Goal: Information Seeking & Learning: Find specific page/section

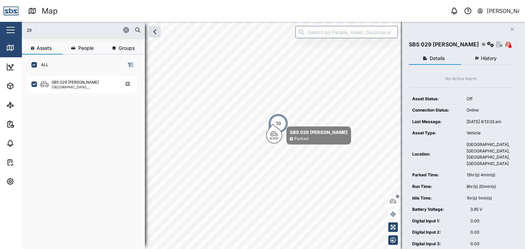
scroll to position [165, 107]
drag, startPoint x: 30, startPoint y: 29, endPoint x: 16, endPoint y: 17, distance: 18.5
click at [16, 17] on div "Map 0 Vijay Kumar Close Map Dashboard Assets ATS Camera Generator Personnel Tan…" at bounding box center [262, 124] width 525 height 249
drag, startPoint x: 34, startPoint y: 30, endPoint x: 6, endPoint y: 22, distance: 29.3
click at [6, 22] on div "Map 0 Vijay Kumar Close Map Dashboard Assets ATS Camera Generator Personnel Tan…" at bounding box center [262, 124] width 525 height 249
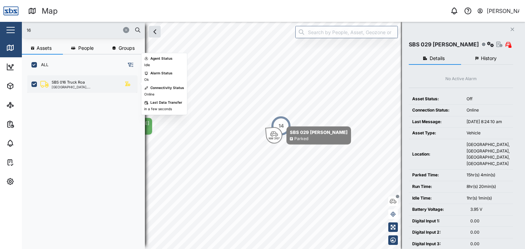
click at [64, 91] on div "SBS 016 Truck Roa [GEOGRAPHIC_DATA], [GEOGRAPHIC_DATA]" at bounding box center [82, 84] width 110 height 17
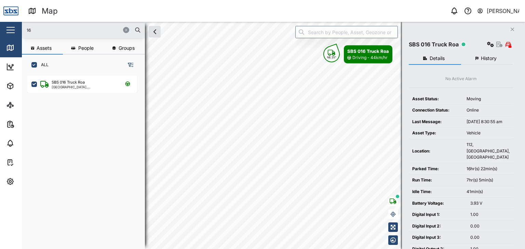
drag, startPoint x: 34, startPoint y: 31, endPoint x: 19, endPoint y: 32, distance: 14.7
click at [19, 32] on div "Map 0 Vijay Kumar Close Map Dashboard Assets ATS Camera Generator Personnel Tan…" at bounding box center [262, 124] width 525 height 249
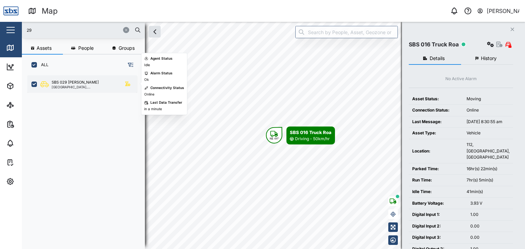
click at [69, 78] on div "SBS 029 [PERSON_NAME] I [GEOGRAPHIC_DATA], [GEOGRAPHIC_DATA]" at bounding box center [82, 84] width 110 height 17
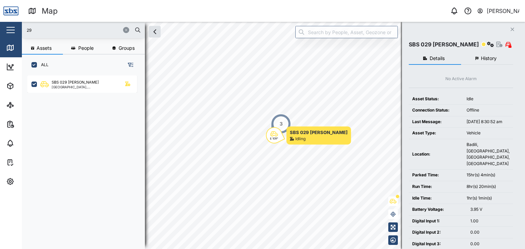
drag, startPoint x: 35, startPoint y: 27, endPoint x: 0, endPoint y: 26, distance: 34.9
click at [0, 26] on div "Map 0 Vijay Kumar Close Map Dashboard Assets ATS Camera Generator Personnel Tan…" at bounding box center [262, 124] width 525 height 249
type input "16"
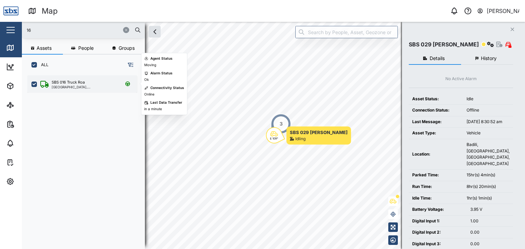
click at [86, 80] on div "SBS 016 Truck Roa" at bounding box center [84, 83] width 65 height 6
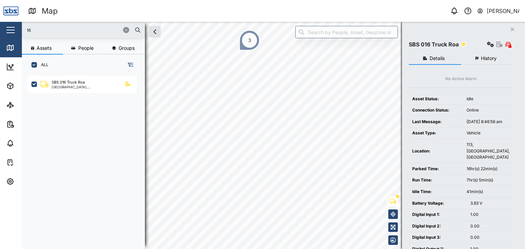
click at [447, 42] on div "16 Assets People Groups ALL SBS 016 Truck Roa Port Moresby, Southern Region Clo…" at bounding box center [273, 136] width 503 height 228
click at [467, 45] on div "16 Assets People Groups ALL SBS 016 Truck Roa Port Moresby, Southern Region Clo…" at bounding box center [273, 136] width 503 height 228
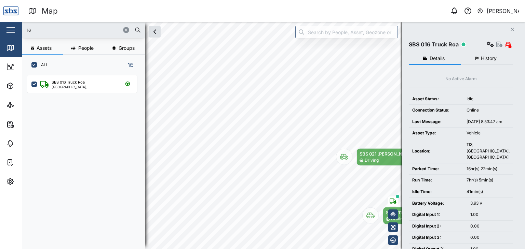
click at [46, 29] on input "16" at bounding box center [83, 30] width 115 height 10
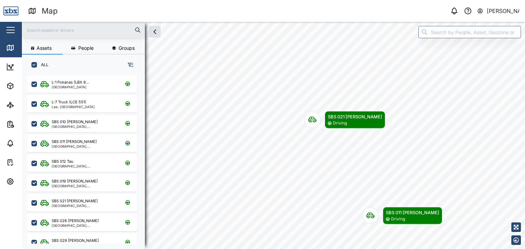
click at [40, 33] on input "text" at bounding box center [83, 30] width 115 height 10
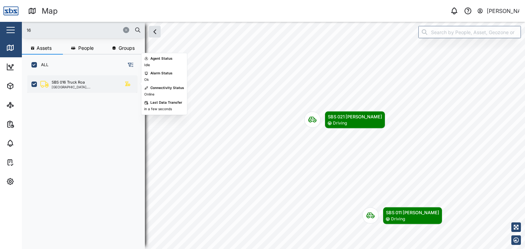
click at [67, 84] on div "SBS 016 Truck Roa" at bounding box center [68, 83] width 33 height 6
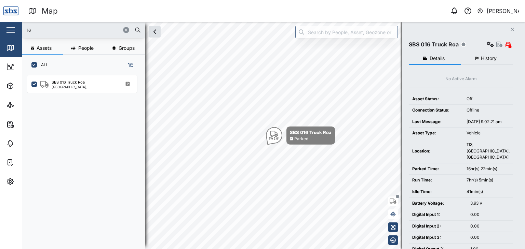
drag, startPoint x: 39, startPoint y: 27, endPoint x: 24, endPoint y: 25, distance: 15.8
click at [24, 25] on div "16" at bounding box center [83, 30] width 123 height 16
type input "16"
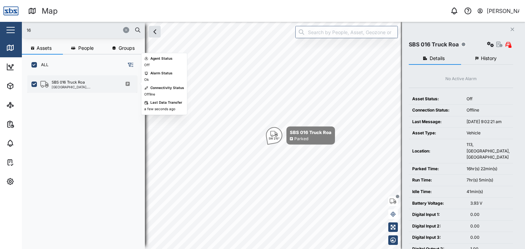
click at [66, 85] on div "SBS 016 Truck Roa" at bounding box center [68, 83] width 33 height 6
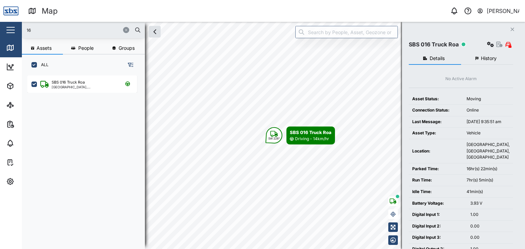
drag, startPoint x: 35, startPoint y: 32, endPoint x: 12, endPoint y: 28, distance: 23.3
click at [12, 28] on div "Map 0 Vijay Kumar Close Map Dashboard Assets ATS Camera Generator Personnel Tan…" at bounding box center [262, 124] width 525 height 249
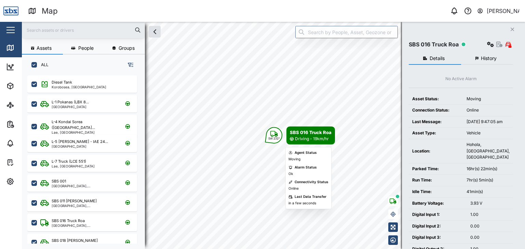
click at [273, 139] on div "SW 232°" at bounding box center [274, 138] width 12 height 3
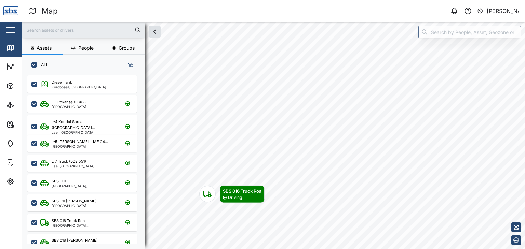
click at [41, 31] on input "text" at bounding box center [83, 30] width 115 height 10
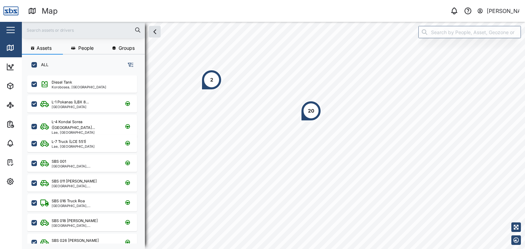
click at [310, 113] on div "20" at bounding box center [311, 111] width 6 height 8
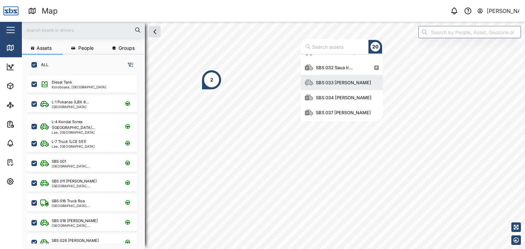
scroll to position [234, 0]
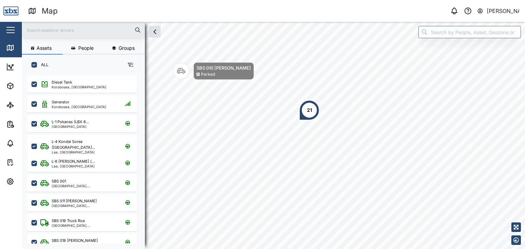
click at [45, 28] on input "text" at bounding box center [83, 30] width 115 height 10
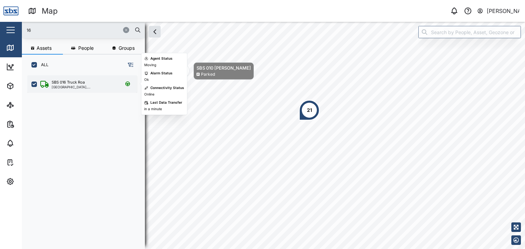
click at [67, 82] on div "SBS 016 Truck Roa" at bounding box center [68, 83] width 33 height 6
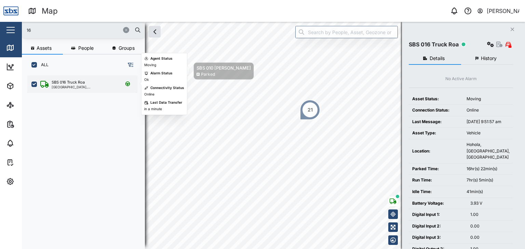
click at [62, 86] on div "[GEOGRAPHIC_DATA], [GEOGRAPHIC_DATA]" at bounding box center [84, 86] width 65 height 3
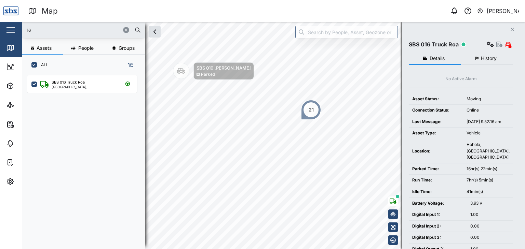
drag, startPoint x: 41, startPoint y: 27, endPoint x: 0, endPoint y: 26, distance: 41.0
click at [0, 26] on div "Map 0 Vijay Kumar Close Map Dashboard Assets ATS Camera Generator Personnel Tan…" at bounding box center [262, 124] width 525 height 249
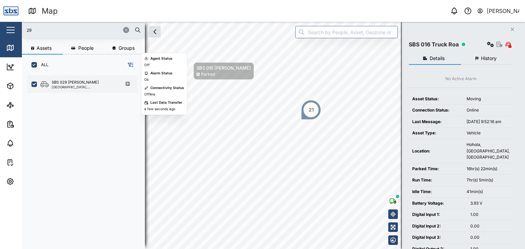
click at [86, 86] on div "[GEOGRAPHIC_DATA], [GEOGRAPHIC_DATA]" at bounding box center [84, 86] width 65 height 3
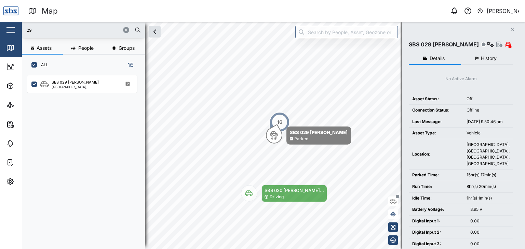
drag, startPoint x: 37, startPoint y: 30, endPoint x: 5, endPoint y: 30, distance: 31.1
click at [5, 30] on div "Map 0 Vijay Kumar Close Map Dashboard Assets ATS Camera Generator Personnel Tan…" at bounding box center [262, 124] width 525 height 249
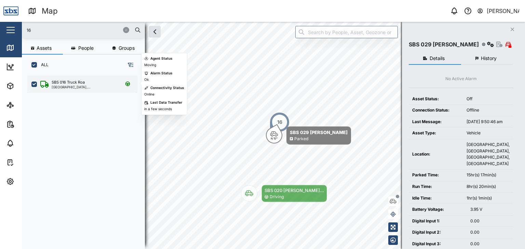
click at [58, 86] on div "[GEOGRAPHIC_DATA], [GEOGRAPHIC_DATA]" at bounding box center [84, 86] width 65 height 3
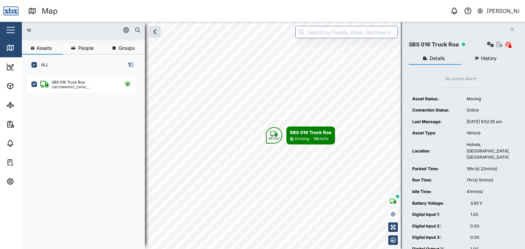
drag, startPoint x: 40, startPoint y: 30, endPoint x: 8, endPoint y: 22, distance: 32.7
click at [8, 22] on div "Map 0 Vijay Kumar Close Map Dashboard Assets ATS Camera Generator Personnel Tan…" at bounding box center [262, 124] width 525 height 249
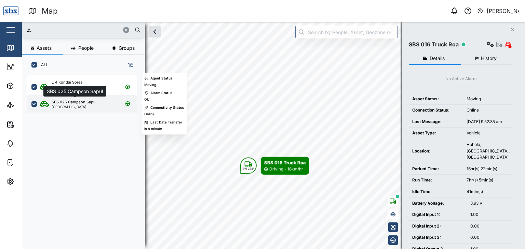
click at [64, 105] on div "SBS 025 Campson Sapu..." at bounding box center [75, 102] width 47 height 6
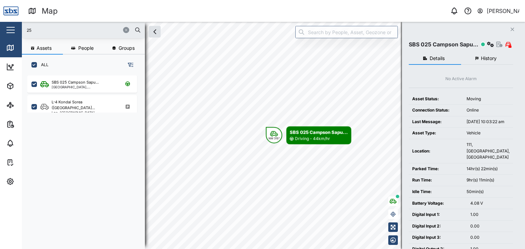
click at [40, 29] on input "25" at bounding box center [83, 30] width 115 height 10
drag, startPoint x: 40, startPoint y: 29, endPoint x: 15, endPoint y: 29, distance: 24.3
click at [15, 29] on div "Map 0 Vijay Kumar Close Map Dashboard Assets ATS Camera Generator Personnel Tan…" at bounding box center [262, 124] width 525 height 249
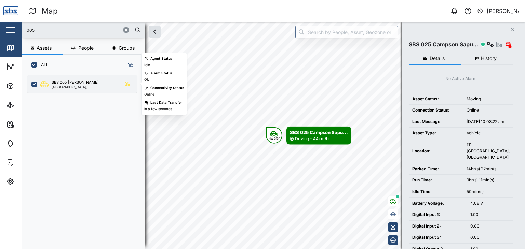
click at [78, 79] on div "SBS 005 Emmanuel Port Moresby, Southern Region" at bounding box center [82, 84] width 110 height 17
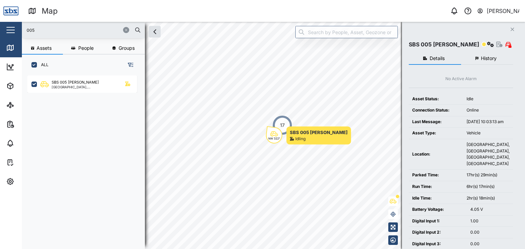
drag, startPoint x: 12, startPoint y: 27, endPoint x: 4, endPoint y: 25, distance: 8.1
click at [4, 25] on div "Map 0 Vijay Kumar Close Map Dashboard Assets ATS Camera Generator Personnel Tan…" at bounding box center [262, 124] width 525 height 249
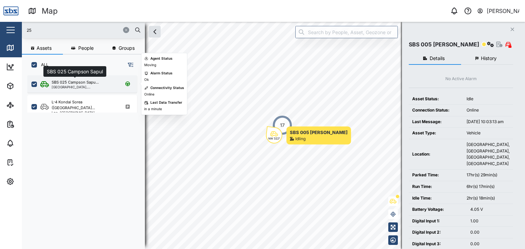
click at [83, 84] on div "SBS 025 Campson Sapu..." at bounding box center [75, 83] width 47 height 6
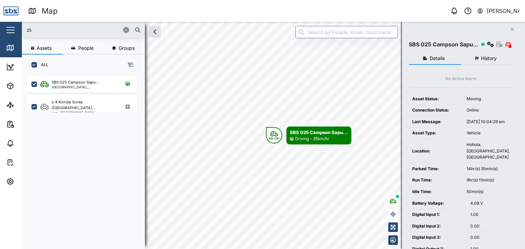
drag, startPoint x: 33, startPoint y: 34, endPoint x: 5, endPoint y: 35, distance: 27.7
click at [5, 35] on div "Map 0 Vijay Kumar Close Map Dashboard Assets ATS Camera Generator Personnel Tan…" at bounding box center [262, 124] width 525 height 249
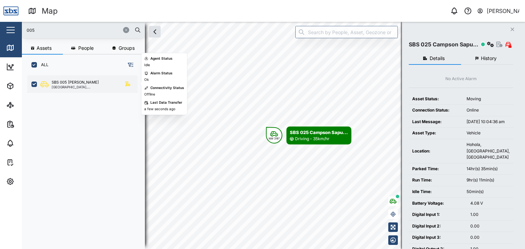
click at [82, 86] on div "[GEOGRAPHIC_DATA], [GEOGRAPHIC_DATA]" at bounding box center [84, 86] width 65 height 3
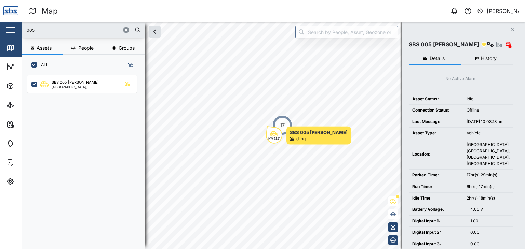
drag, startPoint x: 8, startPoint y: 29, endPoint x: 0, endPoint y: 27, distance: 8.6
click at [0, 27] on div "Map 0 Vijay Kumar Close Map Dashboard Assets ATS Camera Generator Personnel Tan…" at bounding box center [262, 124] width 525 height 249
type input "29"
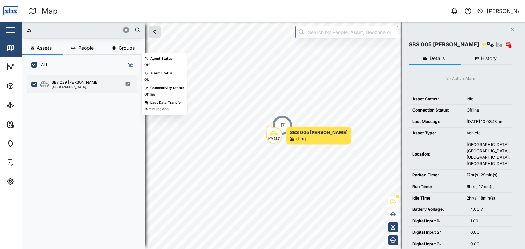
click at [66, 84] on div "SBS 029 [PERSON_NAME]" at bounding box center [75, 83] width 47 height 6
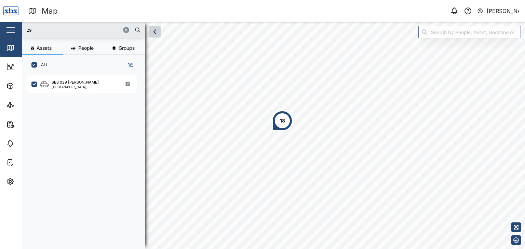
click at [156, 33] on icon "button" at bounding box center [155, 32] width 8 height 8
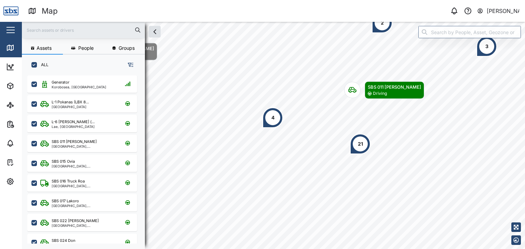
click at [41, 28] on input "text" at bounding box center [83, 30] width 115 height 10
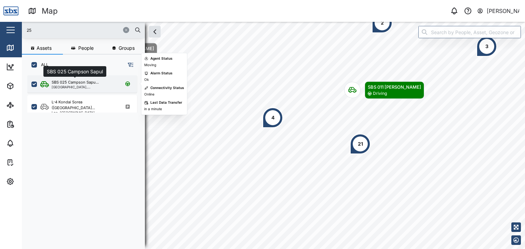
click at [61, 81] on div "SBS 025 Campson Sapu..." at bounding box center [75, 83] width 47 height 6
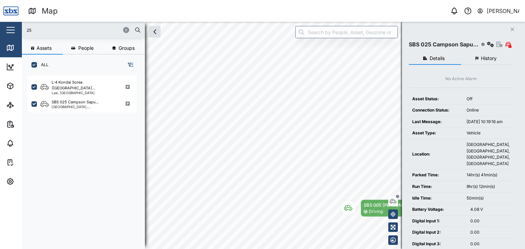
drag, startPoint x: 42, startPoint y: 27, endPoint x: 5, endPoint y: 21, distance: 38.1
click at [5, 21] on div "Map 0 [PERSON_NAME] Close Map Dashboard Assets ATS Camera Generator Personnel T…" at bounding box center [262, 124] width 525 height 249
type input "32"
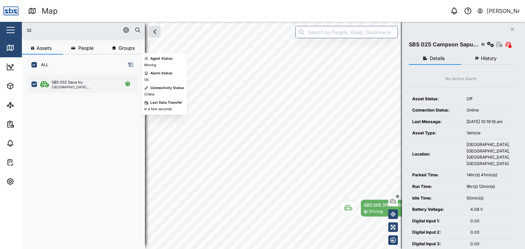
click at [78, 86] on div "[GEOGRAPHIC_DATA], [GEOGRAPHIC_DATA]" at bounding box center [84, 86] width 65 height 3
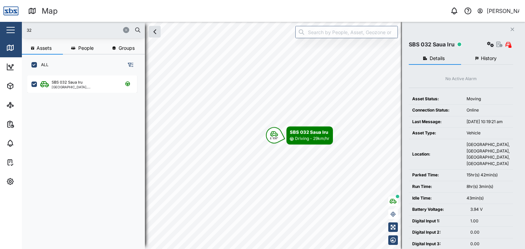
drag, startPoint x: 22, startPoint y: 31, endPoint x: 0, endPoint y: 29, distance: 21.6
click at [0, 29] on div "Map 0 [PERSON_NAME] Close Map Dashboard Assets ATS Camera Generator Personnel T…" at bounding box center [262, 124] width 525 height 249
drag, startPoint x: 37, startPoint y: 28, endPoint x: 6, endPoint y: 28, distance: 30.4
click at [6, 28] on div "Map 0 [PERSON_NAME] Close Map Dashboard Assets ATS Camera Generator Personnel T…" at bounding box center [262, 124] width 525 height 249
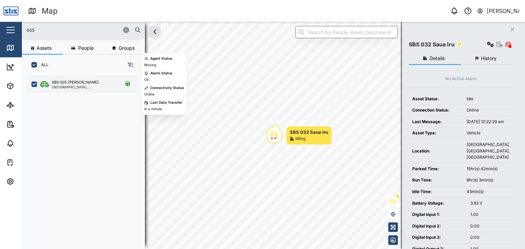
click at [78, 88] on div "[GEOGRAPHIC_DATA], [GEOGRAPHIC_DATA]" at bounding box center [84, 86] width 65 height 3
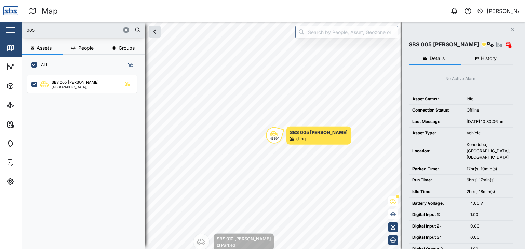
click at [36, 30] on input "005" at bounding box center [83, 30] width 115 height 10
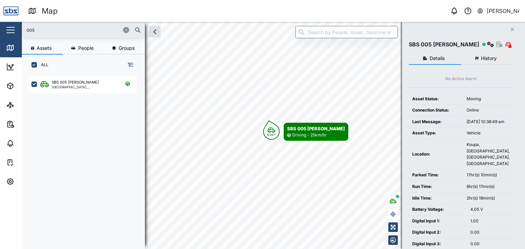
drag, startPoint x: 41, startPoint y: 30, endPoint x: 11, endPoint y: 24, distance: 30.7
click at [11, 24] on div "Map 0 Vijay Kumar Close Map Dashboard Assets ATS Camera Generator Personnel Tan…" at bounding box center [262, 124] width 525 height 249
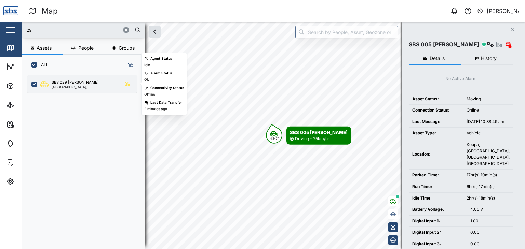
click at [72, 88] on div "[GEOGRAPHIC_DATA], [GEOGRAPHIC_DATA]" at bounding box center [84, 86] width 65 height 3
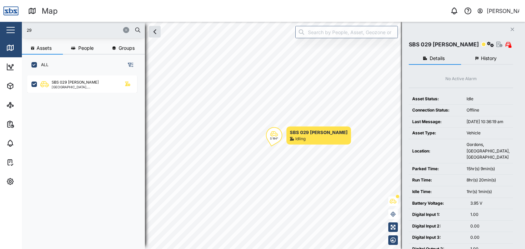
drag, startPoint x: 38, startPoint y: 30, endPoint x: 23, endPoint y: 31, distance: 15.4
click at [23, 31] on div "29" at bounding box center [83, 30] width 123 height 16
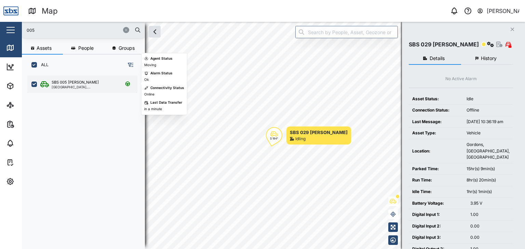
click at [83, 88] on div "[GEOGRAPHIC_DATA], [GEOGRAPHIC_DATA]" at bounding box center [84, 86] width 65 height 3
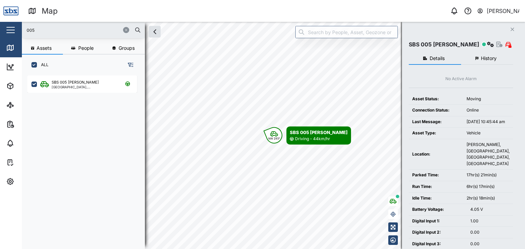
drag, startPoint x: 41, startPoint y: 31, endPoint x: 0, endPoint y: 31, distance: 40.7
click at [0, 31] on div "Map 0 Vijay Kumar Close Map Dashboard Assets ATS Camera Generator Personnel Tan…" at bounding box center [262, 124] width 525 height 249
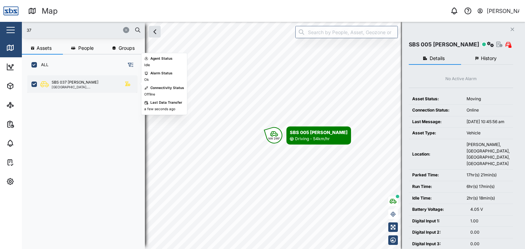
click at [76, 86] on div "[GEOGRAPHIC_DATA], [GEOGRAPHIC_DATA]" at bounding box center [84, 86] width 65 height 3
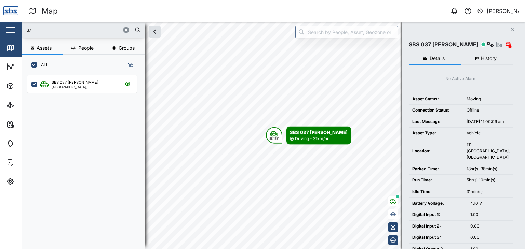
drag, startPoint x: 37, startPoint y: 26, endPoint x: 1, endPoint y: 25, distance: 36.2
click at [1, 25] on div "Map 0 Vijay Kumar Close Map Dashboard Assets ATS Camera Generator Personnel Tan…" at bounding box center [262, 124] width 525 height 249
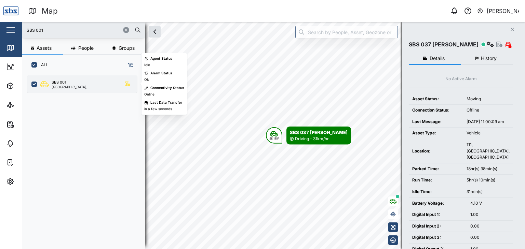
click at [90, 78] on div "SBS 001 National Capital District, Southern Region" at bounding box center [82, 84] width 110 height 17
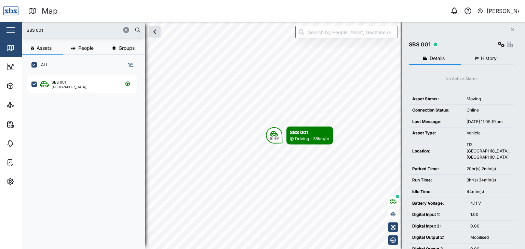
drag, startPoint x: 46, startPoint y: 32, endPoint x: 0, endPoint y: 29, distance: 46.6
click at [0, 29] on div "Map 0 Vijay Kumar Close Map Dashboard Assets ATS Camera Generator Personnel Tan…" at bounding box center [262, 124] width 525 height 249
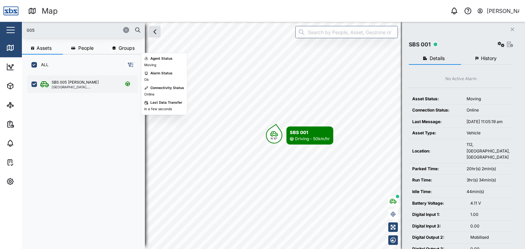
click at [64, 81] on div "SBS 005 [PERSON_NAME]" at bounding box center [75, 83] width 47 height 6
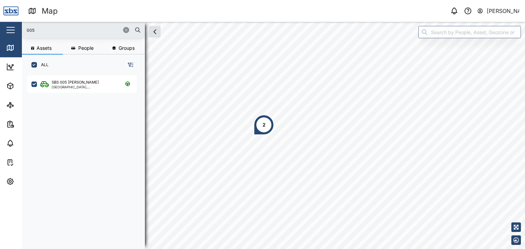
click at [257, 127] on div "2" at bounding box center [264, 125] width 20 height 20
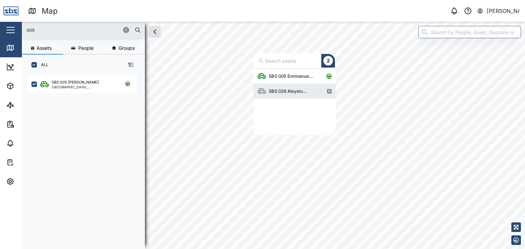
scroll to position [61, 77]
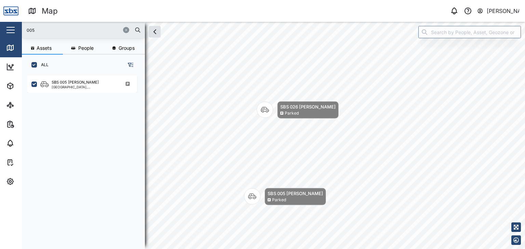
drag, startPoint x: 40, startPoint y: 28, endPoint x: 0, endPoint y: 19, distance: 40.6
click at [0, 19] on div "Map 0 Vijay Kumar Close Map Dashboard Assets ATS Camera Generator Personnel Tan…" at bounding box center [262, 124] width 525 height 249
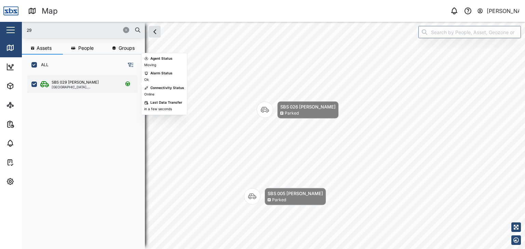
click at [70, 87] on div "[GEOGRAPHIC_DATA], [GEOGRAPHIC_DATA]" at bounding box center [84, 86] width 65 height 3
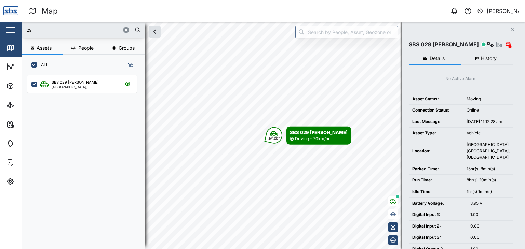
drag, startPoint x: 45, startPoint y: 30, endPoint x: 0, endPoint y: 30, distance: 45.1
click at [0, 30] on div "Map 0 Vijay Kumar Close Map Dashboard Assets ATS Camera Generator Personnel Tan…" at bounding box center [262, 124] width 525 height 249
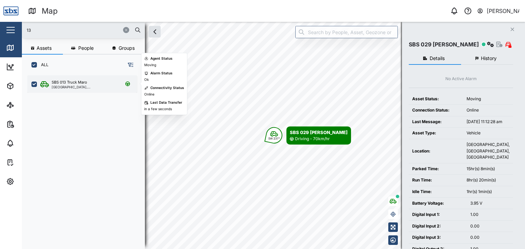
click at [87, 86] on div "[GEOGRAPHIC_DATA], [GEOGRAPHIC_DATA]" at bounding box center [84, 86] width 65 height 3
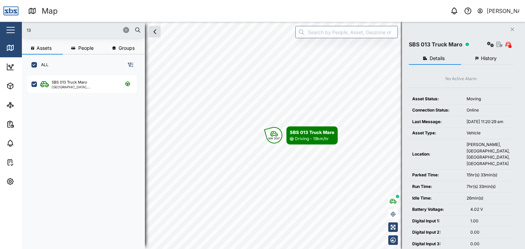
drag, startPoint x: 39, startPoint y: 33, endPoint x: 0, endPoint y: 25, distance: 40.1
click at [0, 25] on div "Map 0 Vijay Kumar Close Map Dashboard Assets ATS Camera Generator Personnel Tan…" at bounding box center [262, 124] width 525 height 249
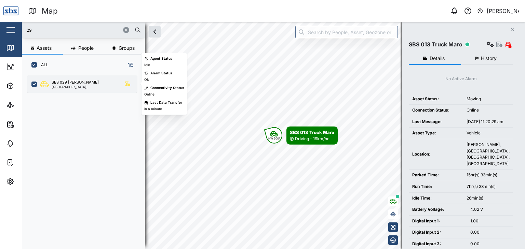
click at [56, 83] on div "SBS 029 [PERSON_NAME]" at bounding box center [75, 83] width 47 height 6
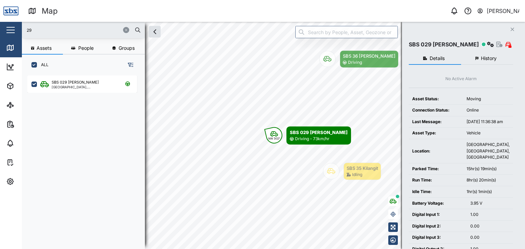
click at [39, 32] on input "29" at bounding box center [83, 30] width 115 height 10
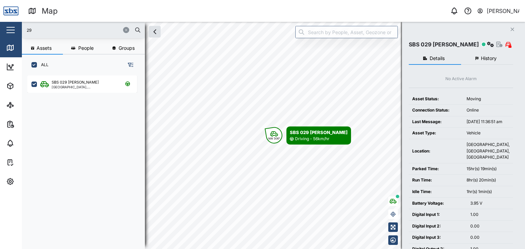
drag, startPoint x: 23, startPoint y: 30, endPoint x: 10, endPoint y: 30, distance: 13.0
click at [10, 30] on div "Map 0 Vijay Kumar Close Map Dashboard Assets ATS Camera Generator Personnel Tan…" at bounding box center [262, 124] width 525 height 249
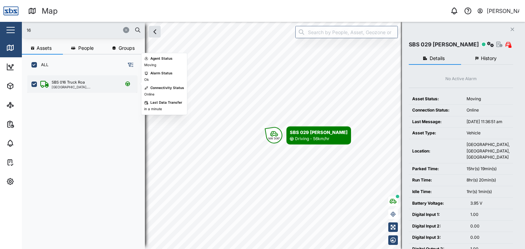
click at [60, 83] on div "SBS 016 Truck Roa" at bounding box center [68, 83] width 33 height 6
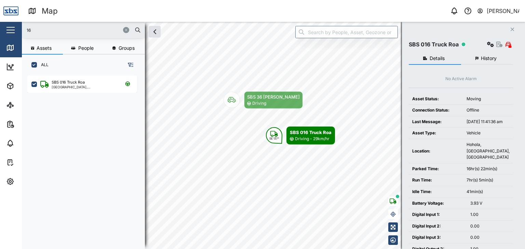
drag, startPoint x: 37, startPoint y: 30, endPoint x: 20, endPoint y: 30, distance: 16.4
click at [20, 30] on div "Map 0 Vijay Kumar Close Map Dashboard Assets ATS Camera Generator Personnel Tan…" at bounding box center [262, 124] width 525 height 249
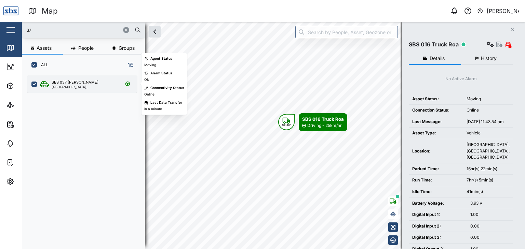
click at [90, 83] on div "SBS 037 [PERSON_NAME]" at bounding box center [84, 83] width 65 height 6
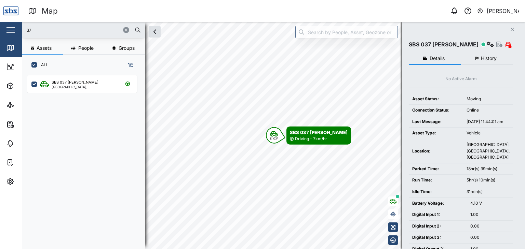
drag, startPoint x: 37, startPoint y: 31, endPoint x: 5, endPoint y: 23, distance: 33.0
click at [5, 23] on div "Map 0 Vijay Kumar Close Map Dashboard Assets ATS Camera Generator Personnel Tan…" at bounding box center [262, 124] width 525 height 249
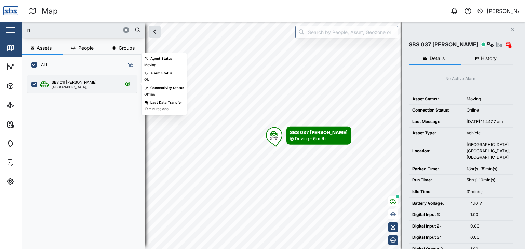
click at [66, 89] on div "SBS 011 Nigel Port Moresby, Southern Region" at bounding box center [82, 84] width 110 height 17
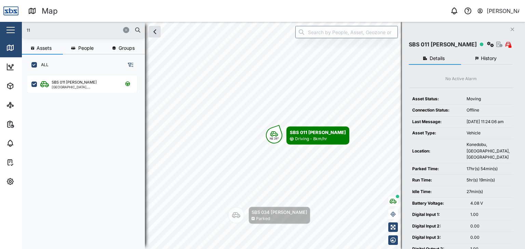
drag, startPoint x: 35, startPoint y: 27, endPoint x: 0, endPoint y: 31, distance: 35.0
click at [0, 31] on div "Map 0 Vijay Kumar Close Map Dashboard Assets ATS Camera Generator Personnel Tan…" at bounding box center [262, 124] width 525 height 249
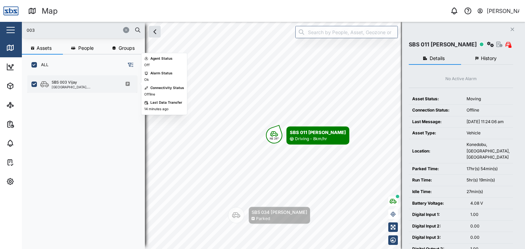
click at [82, 85] on div "[GEOGRAPHIC_DATA], [GEOGRAPHIC_DATA]" at bounding box center [84, 86] width 65 height 3
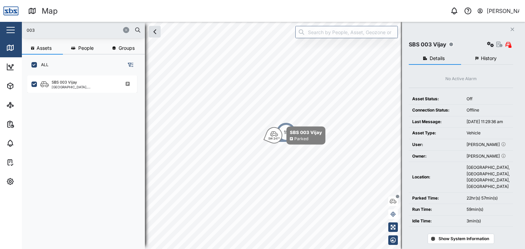
click at [0, 32] on div "Map 0 Vijay Kumar Close Map Dashboard Assets ATS Camera Generator Personnel Tan…" at bounding box center [262, 124] width 525 height 249
drag, startPoint x: 42, startPoint y: 30, endPoint x: 0, endPoint y: 33, distance: 41.8
click at [0, 33] on div "Map 0 Vijay Kumar Close Map Dashboard Assets ATS Camera Generator Personnel Tan…" at bounding box center [262, 124] width 525 height 249
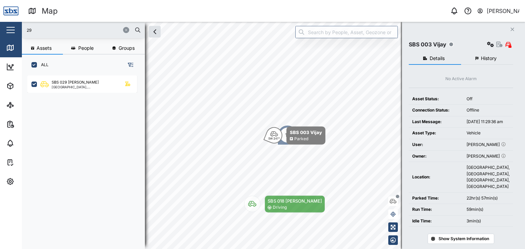
type input "29"
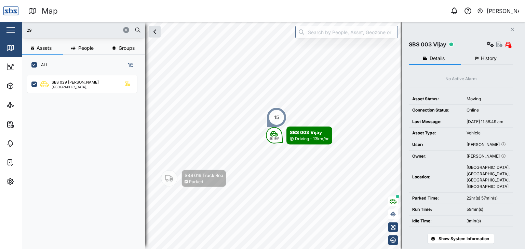
drag, startPoint x: 34, startPoint y: 31, endPoint x: 23, endPoint y: 28, distance: 11.6
click at [23, 28] on div "29" at bounding box center [83, 30] width 123 height 16
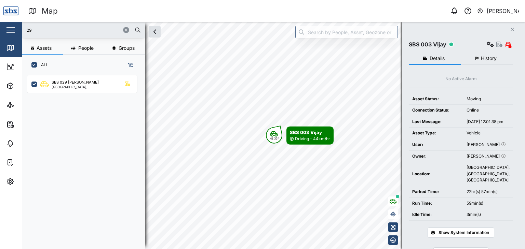
click at [5, 28] on button "button" at bounding box center [11, 30] width 12 height 12
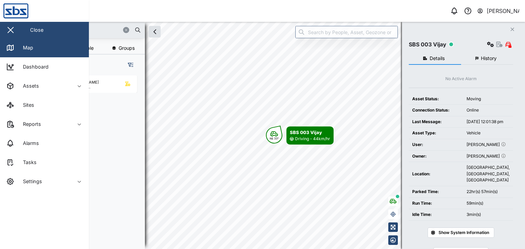
click at [5, 24] on button "button" at bounding box center [11, 30] width 12 height 12
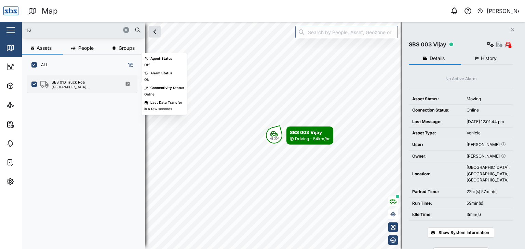
click at [82, 89] on div "SBS 016 Truck Roa [GEOGRAPHIC_DATA], [GEOGRAPHIC_DATA]" at bounding box center [82, 84] width 110 height 17
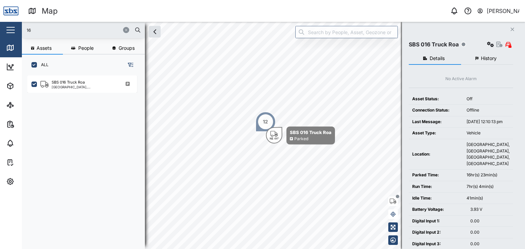
drag, startPoint x: 41, startPoint y: 29, endPoint x: 17, endPoint y: 28, distance: 23.6
click at [18, 28] on div "Map 0 Vijay Kumar Close Map Dashboard Assets ATS Camera Generator Personnel Tan…" at bounding box center [262, 124] width 525 height 249
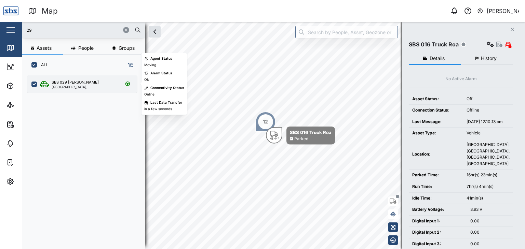
click at [53, 84] on div "SBS 029 [PERSON_NAME]" at bounding box center [75, 83] width 47 height 6
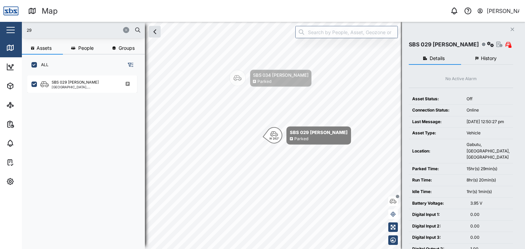
drag, startPoint x: 39, startPoint y: 30, endPoint x: 9, endPoint y: 27, distance: 30.0
click at [9, 27] on div "Map 0 Vijay Kumar Close Map Dashboard Assets ATS Camera Generator Personnel Tan…" at bounding box center [262, 124] width 525 height 249
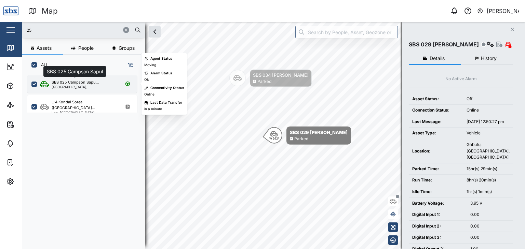
click at [79, 82] on div "SBS 025 Campson Sapu..." at bounding box center [75, 83] width 47 height 6
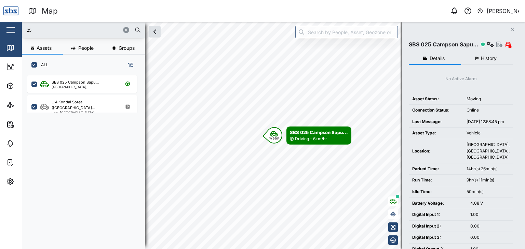
drag, startPoint x: 36, startPoint y: 30, endPoint x: 20, endPoint y: 29, distance: 15.8
click at [20, 29] on div "Map 0 Vijay Kumar Close Map Dashboard Assets ATS Camera Generator Personnel Tan…" at bounding box center [262, 124] width 525 height 249
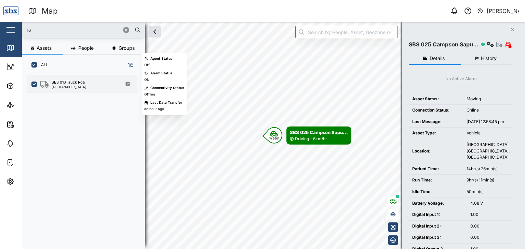
click at [68, 86] on div "[GEOGRAPHIC_DATA], [GEOGRAPHIC_DATA]" at bounding box center [84, 86] width 65 height 3
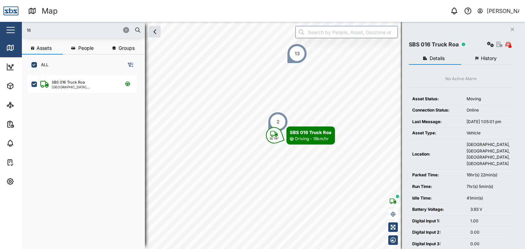
drag, startPoint x: 34, startPoint y: 30, endPoint x: 0, endPoint y: 26, distance: 34.4
click at [0, 26] on div "Map 0 Vijay Kumar Close Map Dashboard Assets ATS Camera Generator Personnel Tan…" at bounding box center [262, 124] width 525 height 249
type input "29"
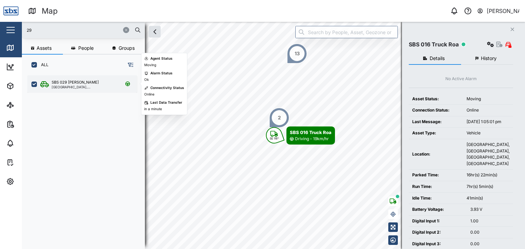
click at [69, 82] on div "SBS 029 [PERSON_NAME]" at bounding box center [75, 83] width 47 height 6
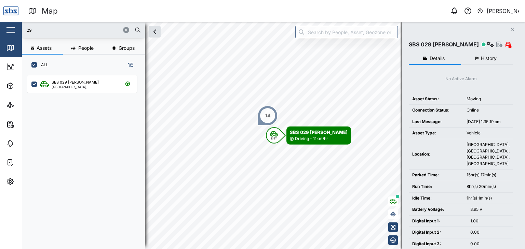
scroll to position [165, 107]
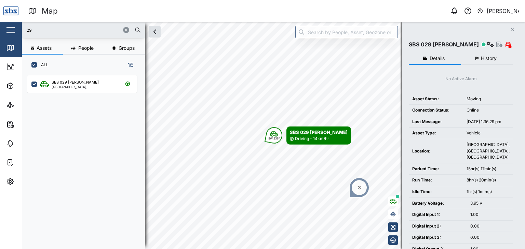
drag, startPoint x: 34, startPoint y: 28, endPoint x: 0, endPoint y: 26, distance: 34.2
click at [0, 26] on div "Map 0 Vijay Kumar Close Map Dashboard Assets ATS Camera Generator Personnel Tan…" at bounding box center [262, 124] width 525 height 249
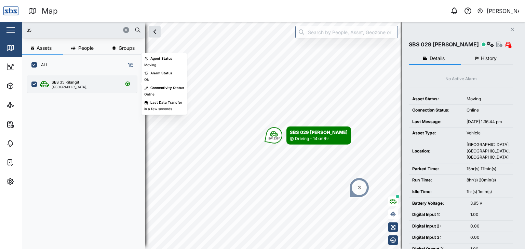
click at [68, 84] on div "SBS 35 Kilangit" at bounding box center [66, 83] width 28 height 6
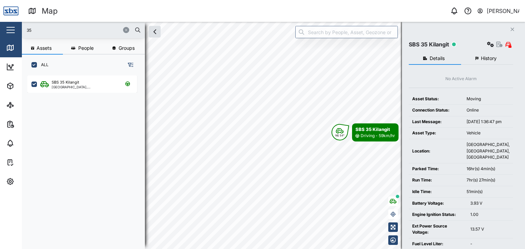
drag, startPoint x: 41, startPoint y: 30, endPoint x: 0, endPoint y: 30, distance: 41.0
click at [0, 30] on div "Map 0 Vijay Kumar Close Map Dashboard Assets ATS Camera Generator Personnel Tan…" at bounding box center [262, 124] width 525 height 249
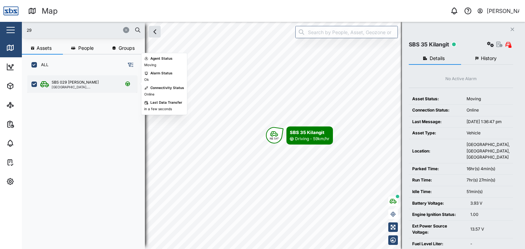
click at [57, 82] on div "SBS 029 [PERSON_NAME]" at bounding box center [75, 83] width 47 height 6
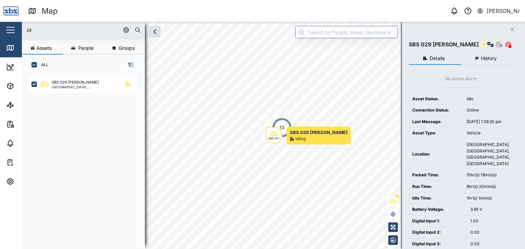
drag, startPoint x: 41, startPoint y: 30, endPoint x: 0, endPoint y: 15, distance: 44.0
click at [0, 16] on div "Map 0 Vijay Kumar Close Map Dashboard Assets ATS Camera Generator Personnel Tan…" at bounding box center [262, 124] width 525 height 249
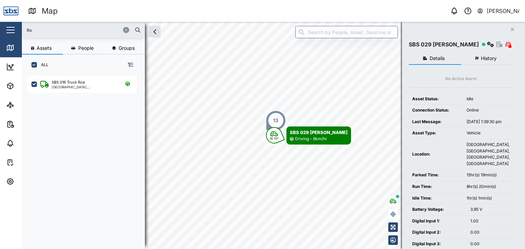
type input "R"
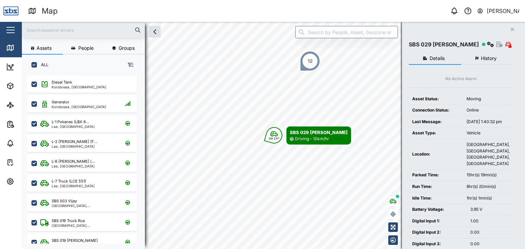
click at [33, 30] on input "text" at bounding box center [83, 30] width 115 height 10
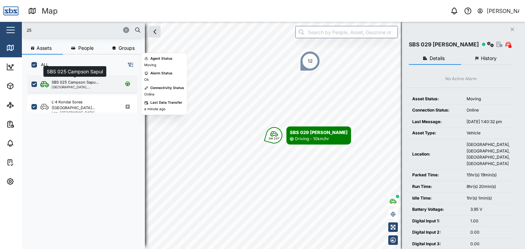
click at [76, 84] on div "SBS 025 Campson Sapu..." at bounding box center [75, 83] width 47 height 6
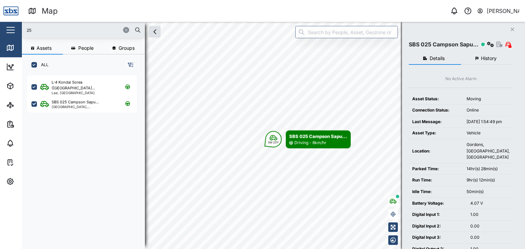
drag, startPoint x: 37, startPoint y: 32, endPoint x: 1, endPoint y: 34, distance: 35.6
click at [1, 34] on div "Map 0 Vijay Kumar Close Map Dashboard Assets ATS Camera Generator Personnel Tan…" at bounding box center [262, 124] width 525 height 249
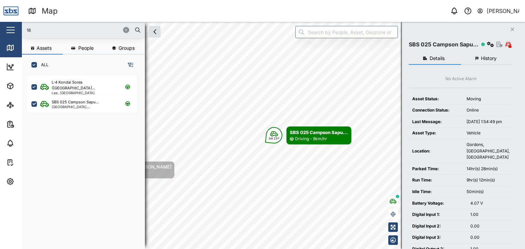
type input "16"
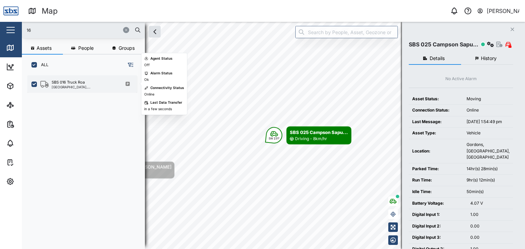
click at [71, 88] on div "[GEOGRAPHIC_DATA], [GEOGRAPHIC_DATA]" at bounding box center [84, 86] width 65 height 3
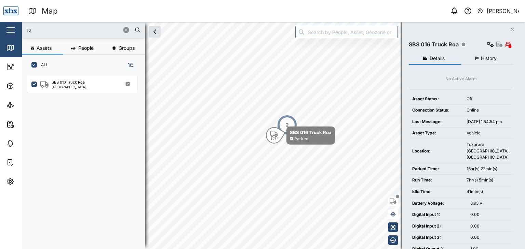
click at [290, 124] on div "2" at bounding box center [287, 125] width 20 height 20
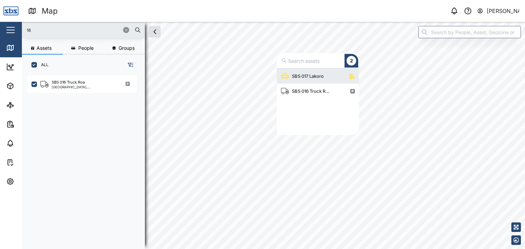
scroll to position [61, 77]
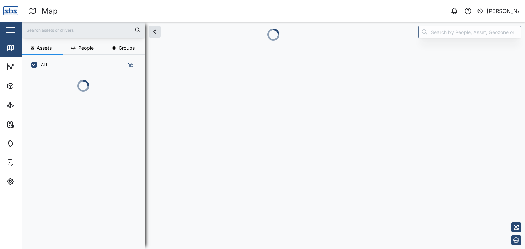
scroll to position [5, 5]
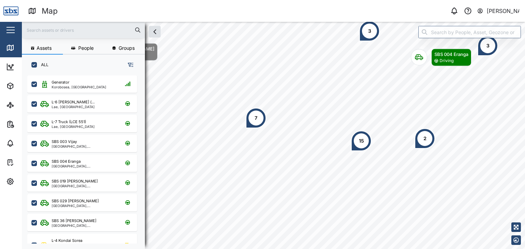
click at [41, 34] on input "text" at bounding box center [83, 30] width 115 height 10
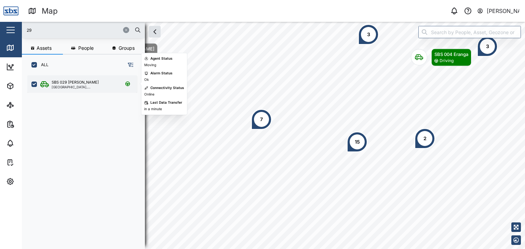
click at [92, 84] on div "SBS 029 [PERSON_NAME]" at bounding box center [84, 83] width 65 height 6
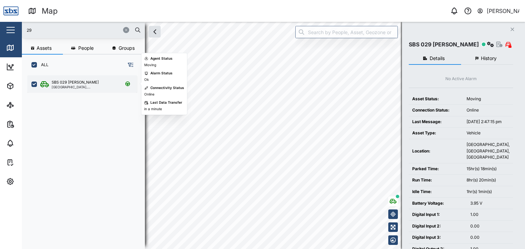
click at [77, 86] on div "[GEOGRAPHIC_DATA], [GEOGRAPHIC_DATA]" at bounding box center [84, 86] width 65 height 3
click at [55, 87] on div "[GEOGRAPHIC_DATA], [GEOGRAPHIC_DATA]" at bounding box center [84, 86] width 65 height 3
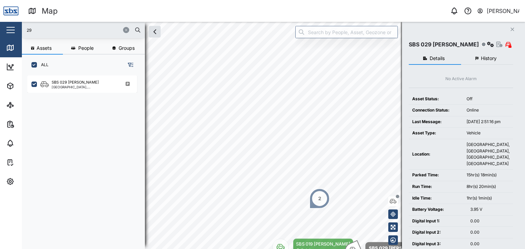
drag, startPoint x: 45, startPoint y: 29, endPoint x: 0, endPoint y: 26, distance: 45.5
click at [0, 26] on div "Map 0 Vijay Kumar Close Map Dashboard Assets ATS Camera Generator Personnel Tan…" at bounding box center [262, 124] width 525 height 249
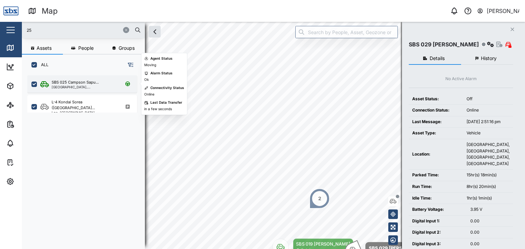
click at [92, 87] on div "[GEOGRAPHIC_DATA], [GEOGRAPHIC_DATA]" at bounding box center [84, 86] width 65 height 3
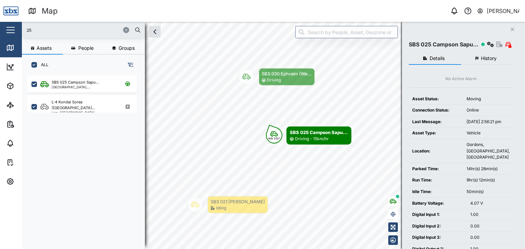
drag, startPoint x: 36, startPoint y: 32, endPoint x: 0, endPoint y: 29, distance: 35.6
click at [0, 29] on div "Map 0 Vijay Kumar Close Map Dashboard Assets ATS Camera Generator Personnel Tan…" at bounding box center [262, 124] width 525 height 249
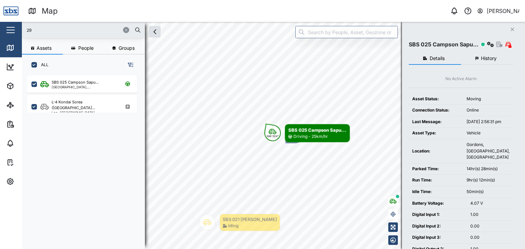
type input "29"
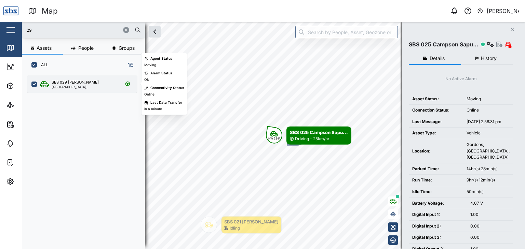
click at [79, 87] on div "[GEOGRAPHIC_DATA], [GEOGRAPHIC_DATA]" at bounding box center [84, 86] width 65 height 3
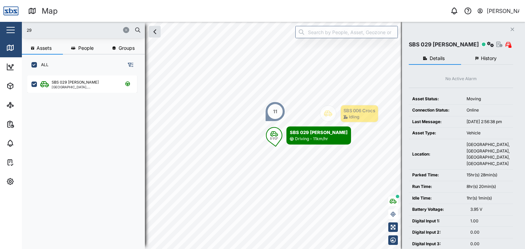
scroll to position [201, 0]
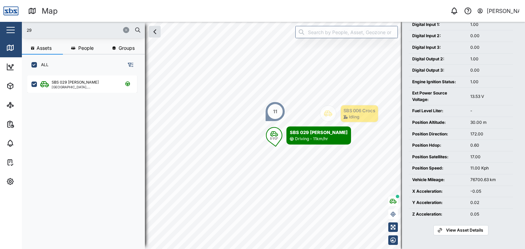
click at [459, 233] on span "View Asset Details" at bounding box center [464, 231] width 37 height 10
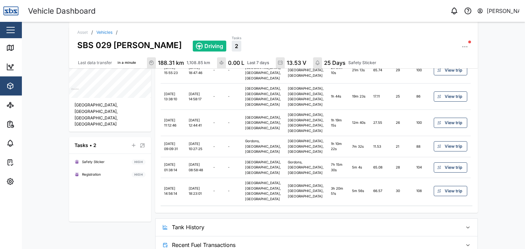
scroll to position [260, 0]
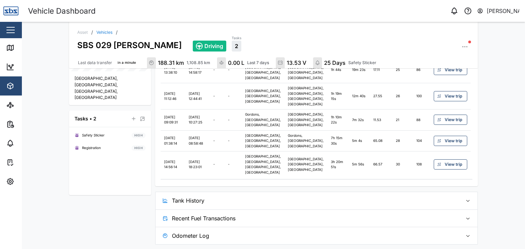
click at [184, 201] on span "Tank History" at bounding box center [314, 200] width 285 height 17
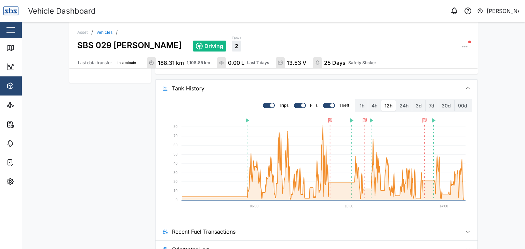
scroll to position [386, 0]
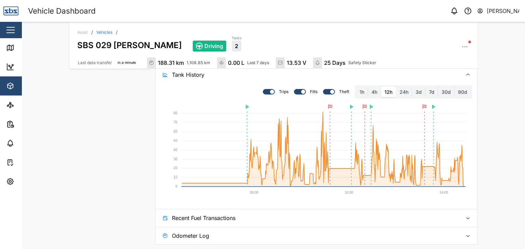
click at [458, 219] on button "Recent Fuel Transactions" at bounding box center [316, 218] width 322 height 17
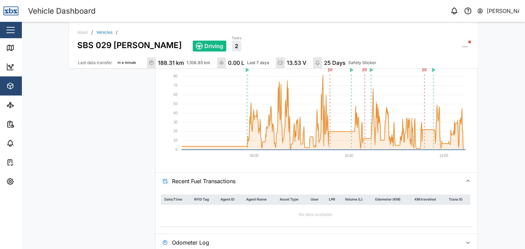
scroll to position [430, 0]
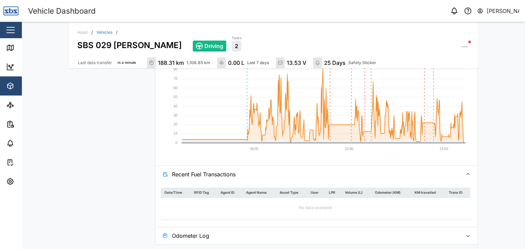
click at [204, 235] on span "Odometer Log" at bounding box center [314, 236] width 285 height 17
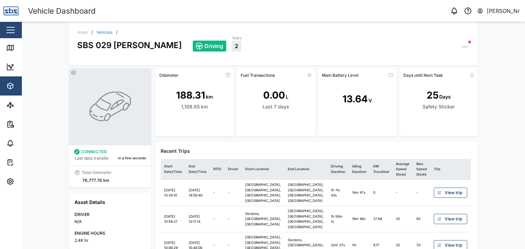
scroll to position [0, 0]
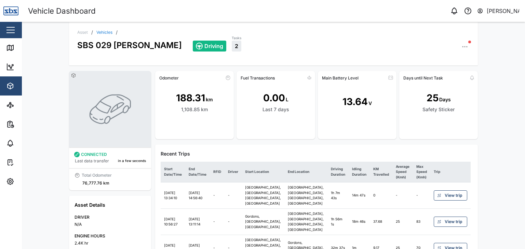
click at [463, 50] on icon "button" at bounding box center [464, 46] width 7 height 7
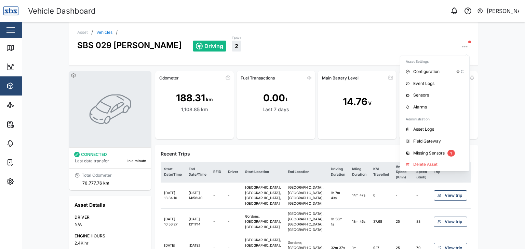
click at [317, 47] on div "Driving Tasks 2 Asset Settings Configuration C Event Logs Sensors Alarms Admini…" at bounding box center [331, 43] width 277 height 17
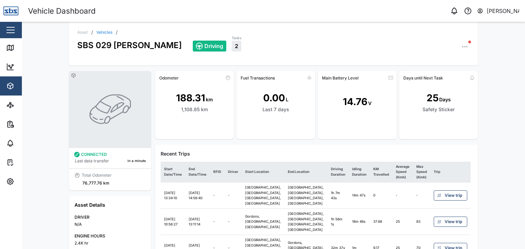
click at [235, 44] on span "2" at bounding box center [236, 46] width 3 height 6
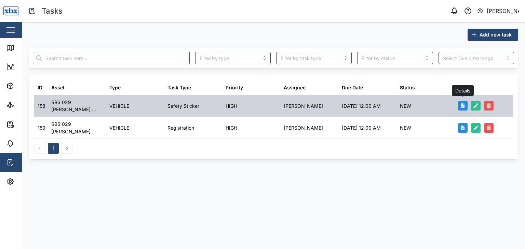
click at [463, 106] on icon "button" at bounding box center [463, 106] width 4 height 5
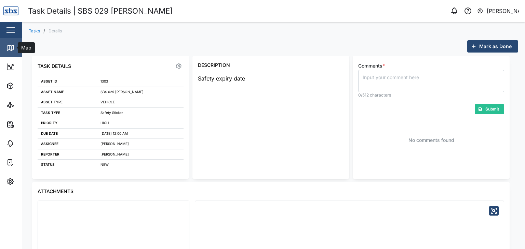
click at [11, 48] on icon at bounding box center [11, 48] width 0 height 4
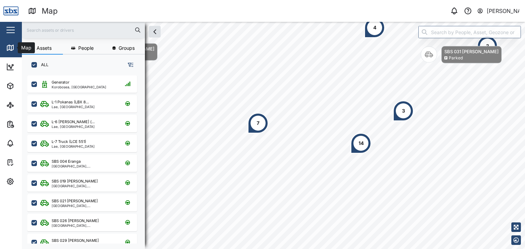
scroll to position [165, 107]
click at [36, 31] on input "text" at bounding box center [83, 30] width 115 height 10
click at [12, 70] on icon at bounding box center [10, 67] width 6 height 6
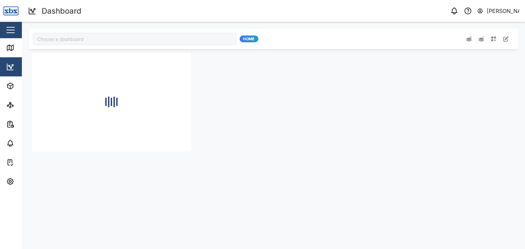
type input "Odometer Update"
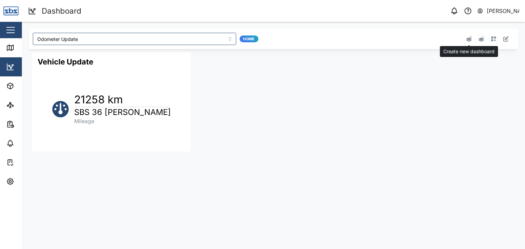
click at [468, 41] on icon "button" at bounding box center [468, 38] width 5 height 5
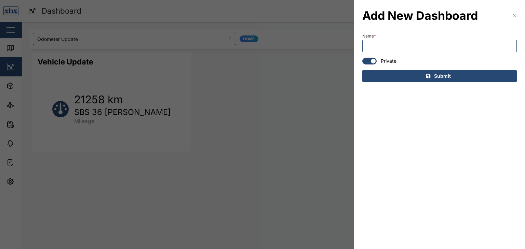
click at [515, 15] on icon "button" at bounding box center [514, 15] width 5 height 5
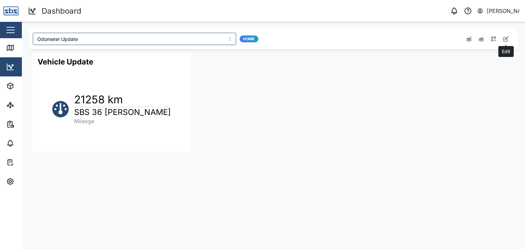
click at [506, 41] on icon "button" at bounding box center [505, 38] width 5 height 5
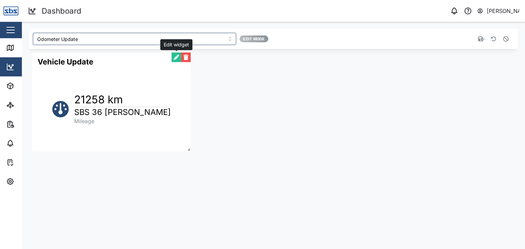
click at [172, 60] on button "button" at bounding box center [177, 58] width 10 height 10
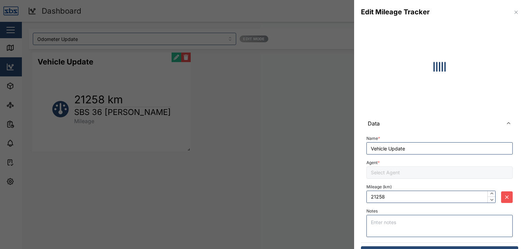
type input "SBS 36 [PERSON_NAME]"
type input "22703"
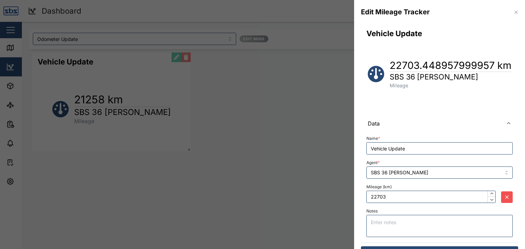
scroll to position [16, 0]
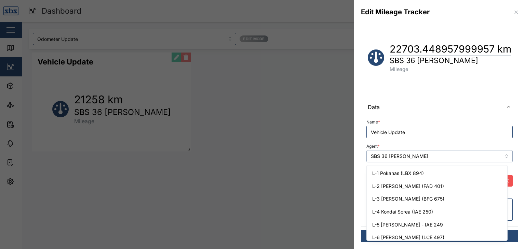
click at [498, 156] on input "SBS 36 [PERSON_NAME]" at bounding box center [439, 156] width 146 height 12
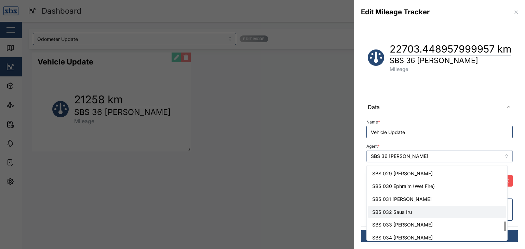
scroll to position [405, 0]
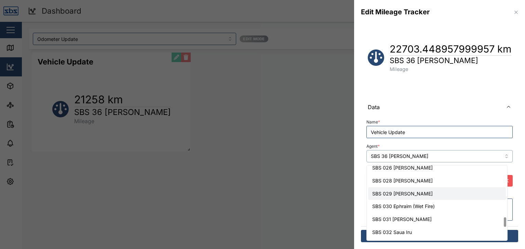
type input "SBS 029 [PERSON_NAME]"
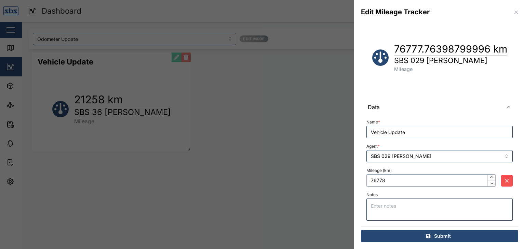
drag, startPoint x: 389, startPoint y: 182, endPoint x: 352, endPoint y: 181, distance: 36.9
click at [352, 249] on div "Edit Mileage Tracker Vehicle Update 76777.76398799996 km SBS 029 Morlie I Milea…" at bounding box center [262, 249] width 525 height 0
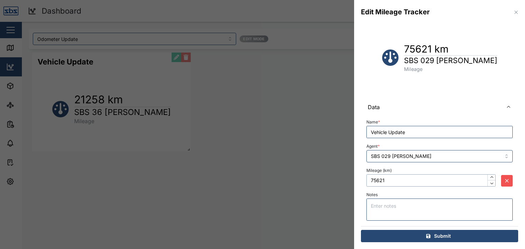
type input "75621"
click at [449, 238] on div "Submit" at bounding box center [438, 237] width 146 height 12
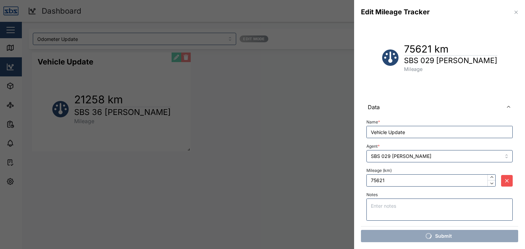
scroll to position [0, 0]
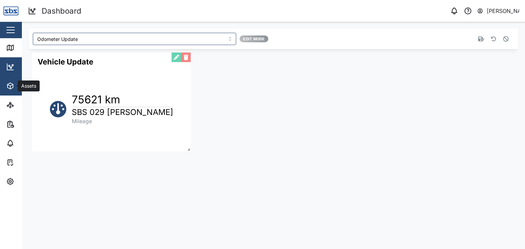
click at [11, 85] on icon "button" at bounding box center [11, 86] width 3 height 2
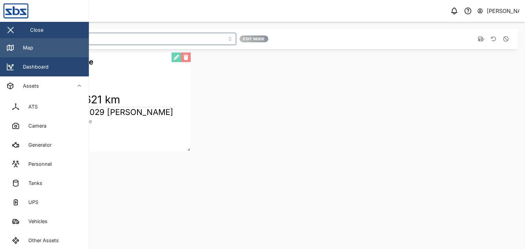
click at [27, 49] on div "Map" at bounding box center [25, 48] width 15 height 8
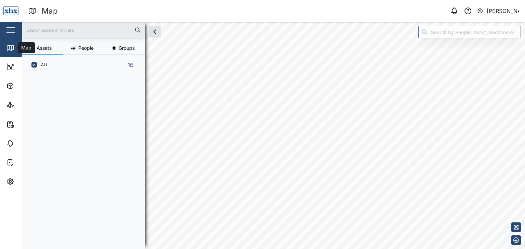
scroll to position [165, 107]
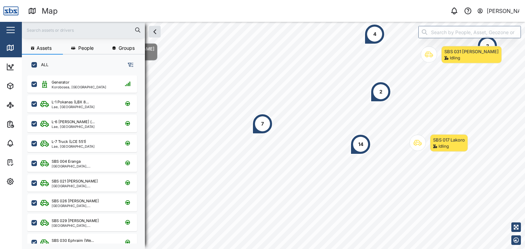
click at [60, 33] on input "text" at bounding box center [83, 30] width 115 height 10
type input "29"
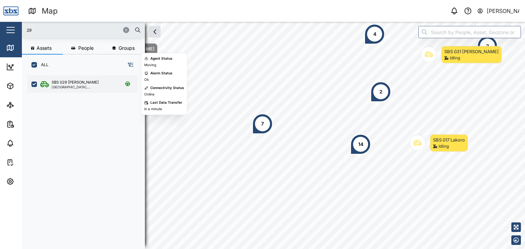
click at [70, 82] on div "SBS 029 [PERSON_NAME]" at bounding box center [75, 83] width 47 height 6
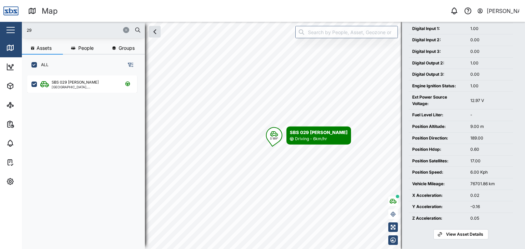
scroll to position [195, 0]
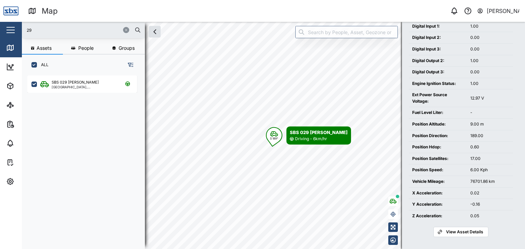
click at [459, 230] on span "View Asset Details" at bounding box center [464, 233] width 37 height 10
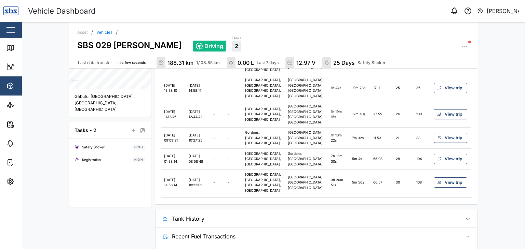
scroll to position [260, 0]
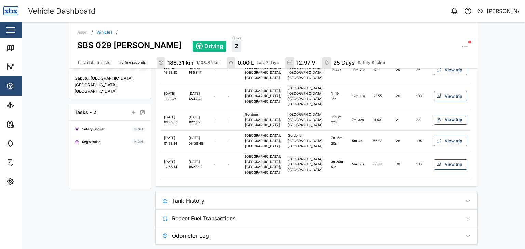
click at [85, 109] on div "Tasks • 2" at bounding box center [85, 113] width 22 height 8
click at [193, 233] on span "Odometer Log" at bounding box center [314, 236] width 285 height 17
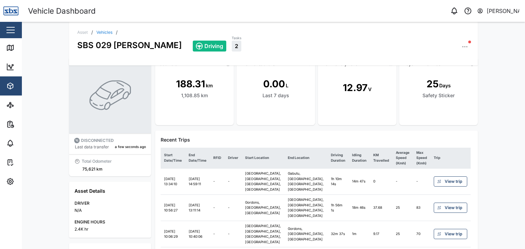
scroll to position [14, 0]
click at [466, 45] on button "button" at bounding box center [465, 47] width 10 height 10
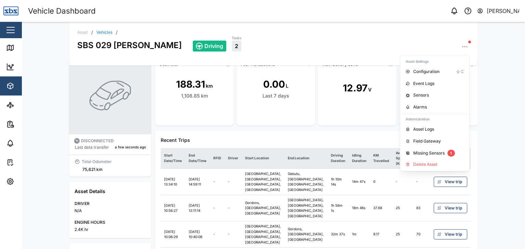
click at [279, 21] on header "Vehicle Dashboard 0 Vijay Kumar" at bounding box center [262, 11] width 525 height 22
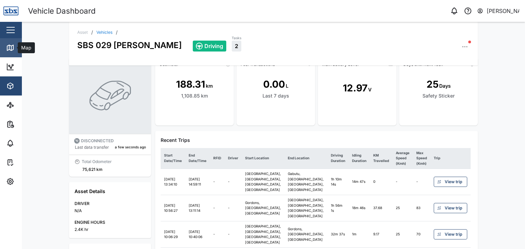
click at [9, 48] on icon at bounding box center [10, 48] width 8 height 8
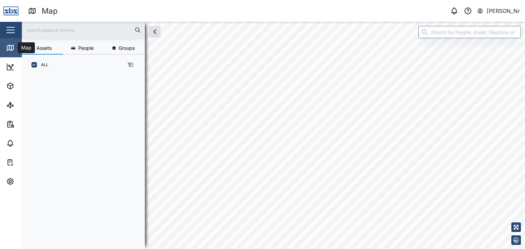
scroll to position [165, 107]
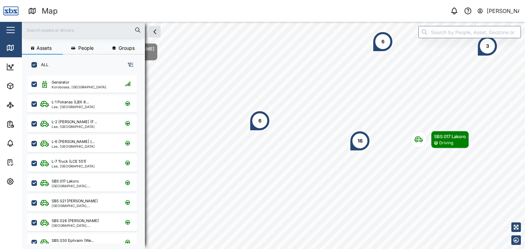
click at [62, 31] on input "text" at bounding box center [83, 30] width 115 height 10
type input "16"
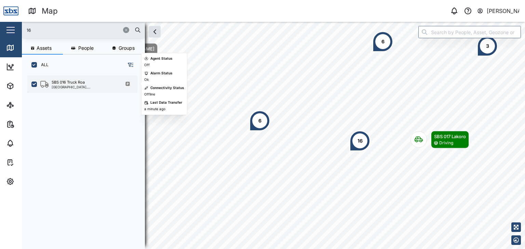
click at [79, 85] on div "[GEOGRAPHIC_DATA], [GEOGRAPHIC_DATA]" at bounding box center [84, 86] width 65 height 3
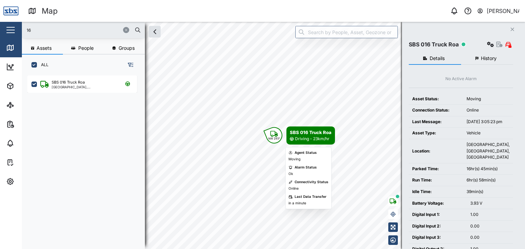
click at [277, 134] on icon "Map marker" at bounding box center [274, 134] width 8 height 6
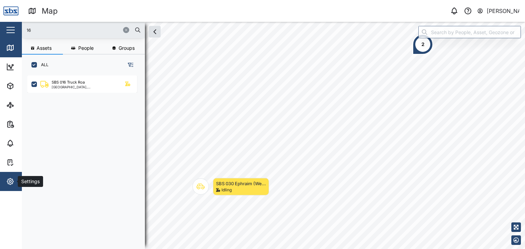
click at [8, 181] on icon "button" at bounding box center [10, 182] width 6 height 6
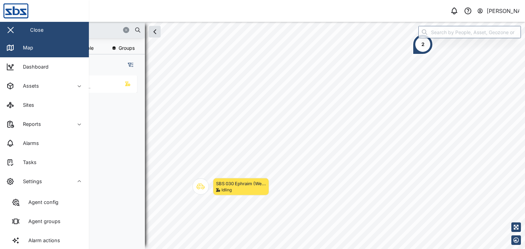
scroll to position [102, 0]
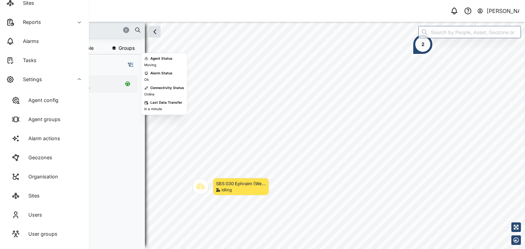
click at [112, 85] on div "SBS 016 Truck Roa [GEOGRAPHIC_DATA], [GEOGRAPHIC_DATA]" at bounding box center [86, 84] width 93 height 9
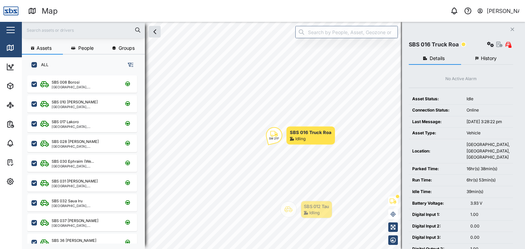
click at [45, 32] on input "text" at bounding box center [83, 30] width 115 height 10
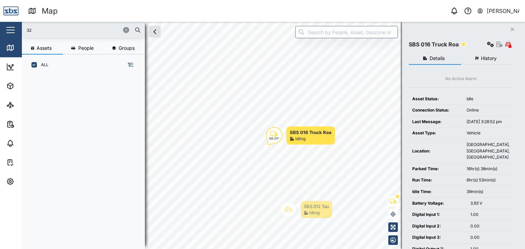
type input "3"
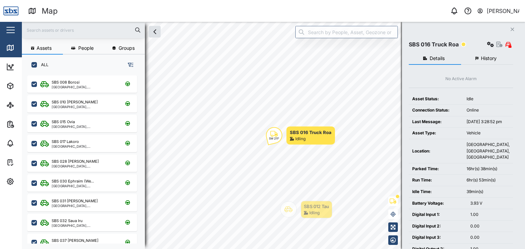
click at [41, 31] on input "text" at bounding box center [83, 30] width 115 height 10
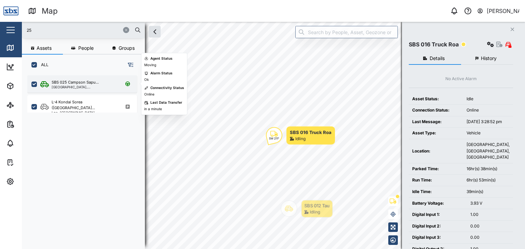
click at [71, 86] on div "[GEOGRAPHIC_DATA], [GEOGRAPHIC_DATA]" at bounding box center [84, 86] width 65 height 3
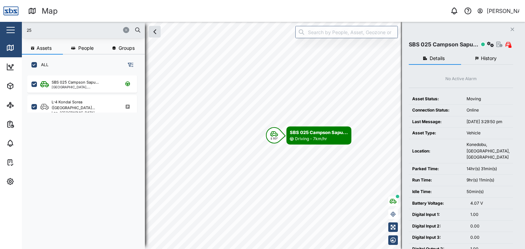
click at [0, 28] on div "Map 0 [PERSON_NAME] Close Map Dashboard Assets ATS Camera Generator Personnel T…" at bounding box center [262, 124] width 525 height 249
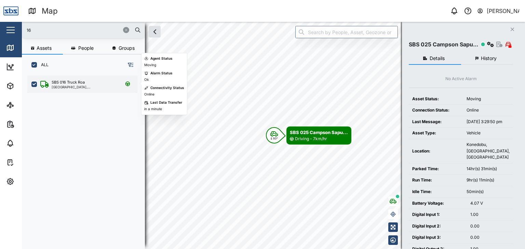
click at [87, 86] on div "[GEOGRAPHIC_DATA], [GEOGRAPHIC_DATA]" at bounding box center [84, 86] width 65 height 3
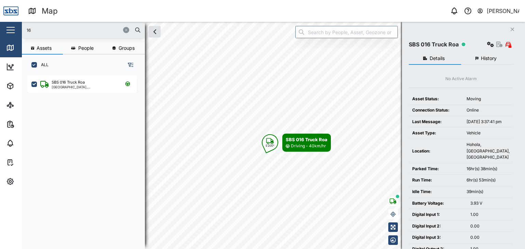
drag, startPoint x: 32, startPoint y: 32, endPoint x: 25, endPoint y: 32, distance: 7.2
click at [30, 32] on input "16" at bounding box center [83, 30] width 115 height 10
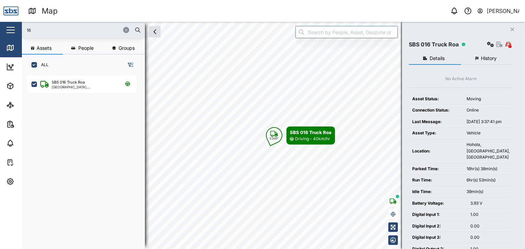
drag, startPoint x: 25, startPoint y: 32, endPoint x: 11, endPoint y: 30, distance: 13.8
click at [11, 30] on div "Map 0 [PERSON_NAME] Close Map Dashboard Assets ATS Camera Generator Personnel T…" at bounding box center [262, 124] width 525 height 249
drag, startPoint x: 29, startPoint y: 27, endPoint x: 17, endPoint y: 26, distance: 12.3
click at [17, 26] on div "Map 0 [PERSON_NAME] Close Map Dashboard Assets ATS Camera Generator Personnel T…" at bounding box center [262, 124] width 525 height 249
type input "29"
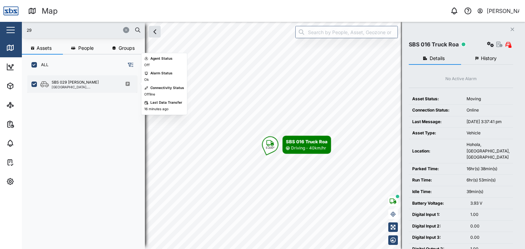
click at [81, 83] on div "SBS 029 [PERSON_NAME]" at bounding box center [75, 83] width 47 height 6
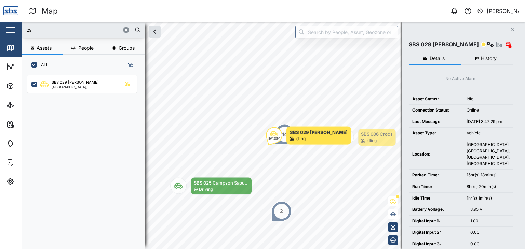
drag, startPoint x: 36, startPoint y: 33, endPoint x: 2, endPoint y: 31, distance: 33.9
click at [2, 31] on div "Map 0 [PERSON_NAME] Close Map Dashboard Assets ATS Camera Generator Personnel T…" at bounding box center [262, 124] width 525 height 249
